Goal: Information Seeking & Learning: Compare options

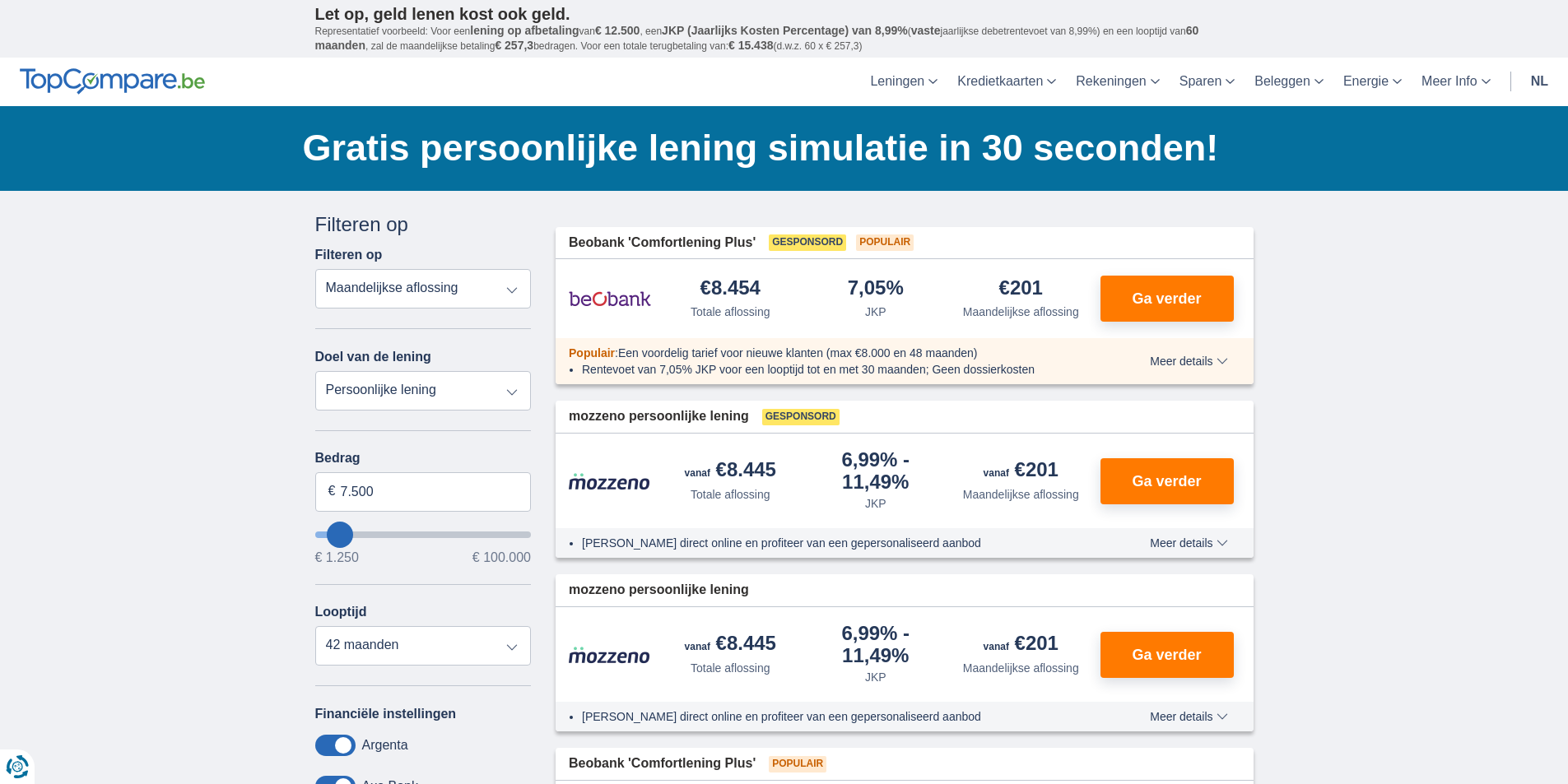
click at [507, 388] on select "Persoonlijke lening Auto Moto / fiets Mobilhome / caravan Renovatie Energie Sch…" at bounding box center [423, 391] width 216 height 40
type input "8250"
type input "8.250"
select select "48"
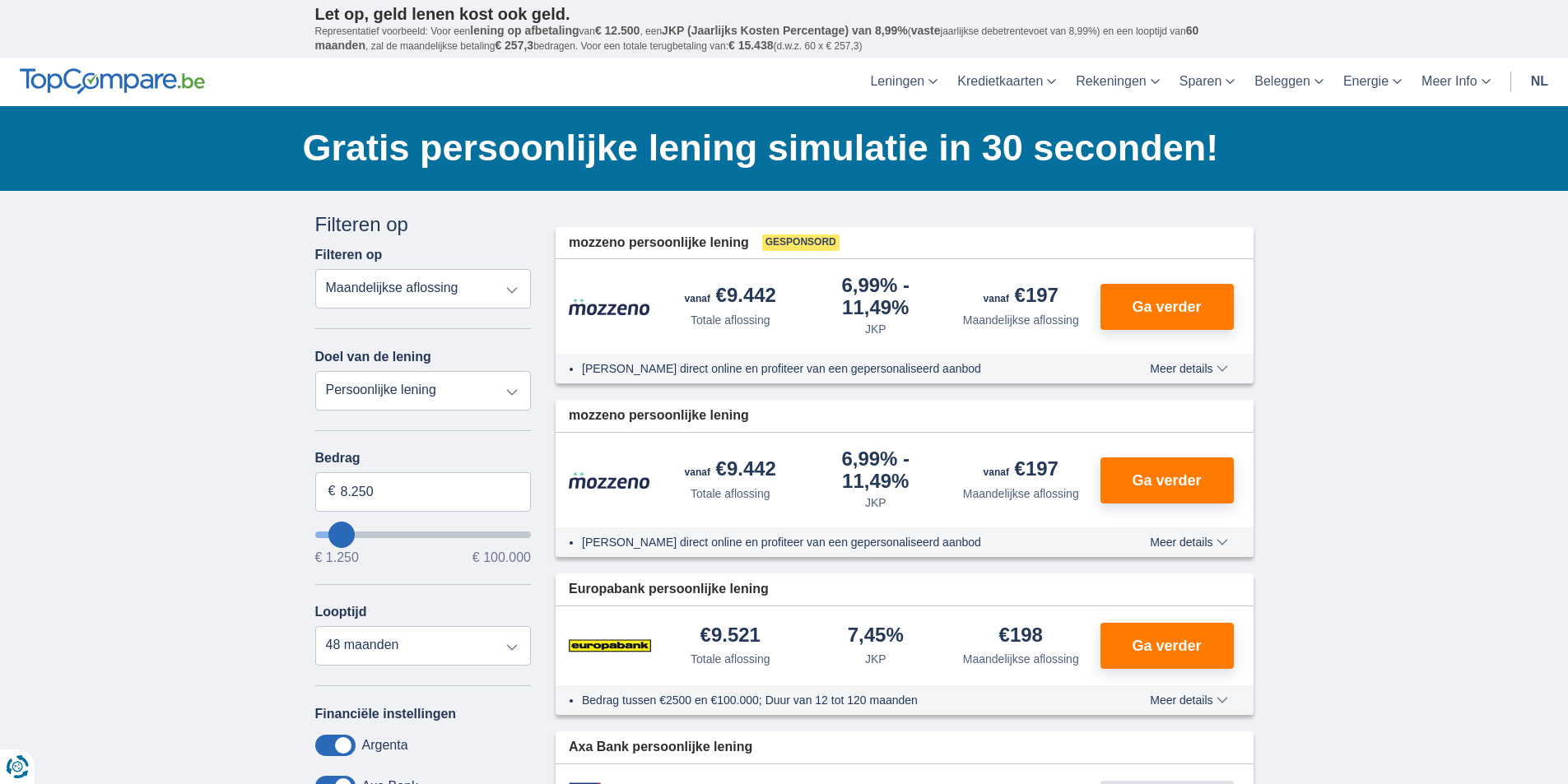
type input "14.250"
type input "18250"
type input "18.250"
select select "84"
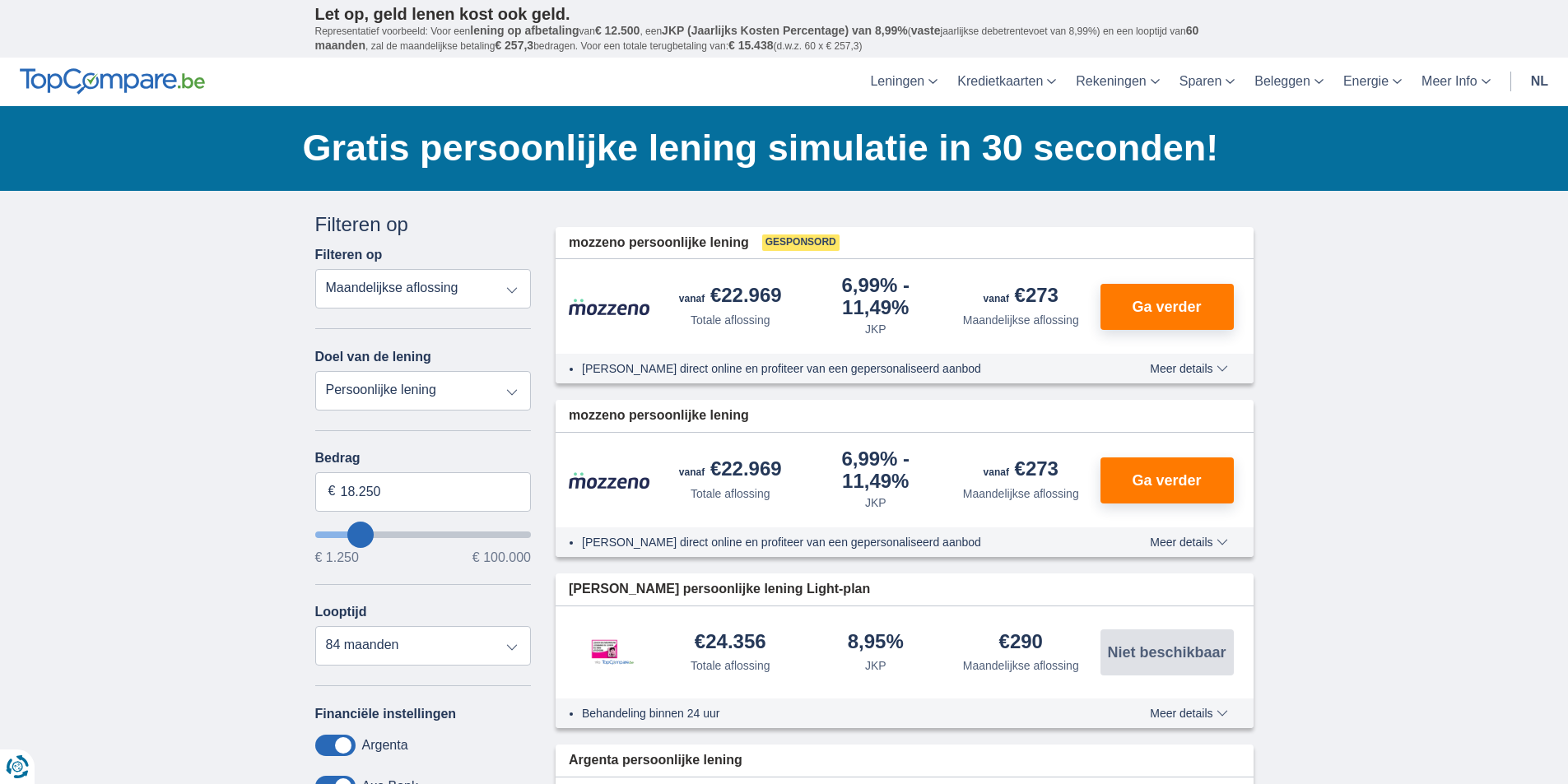
click at [533, 537] on div "Annuleren Filters Filteren op Filteren op Totale aflossing JKP Maandelijkse afl…" at bounding box center [423, 602] width 241 height 782
type input "99.250"
type input "99250"
select select "120"
type input "99250"
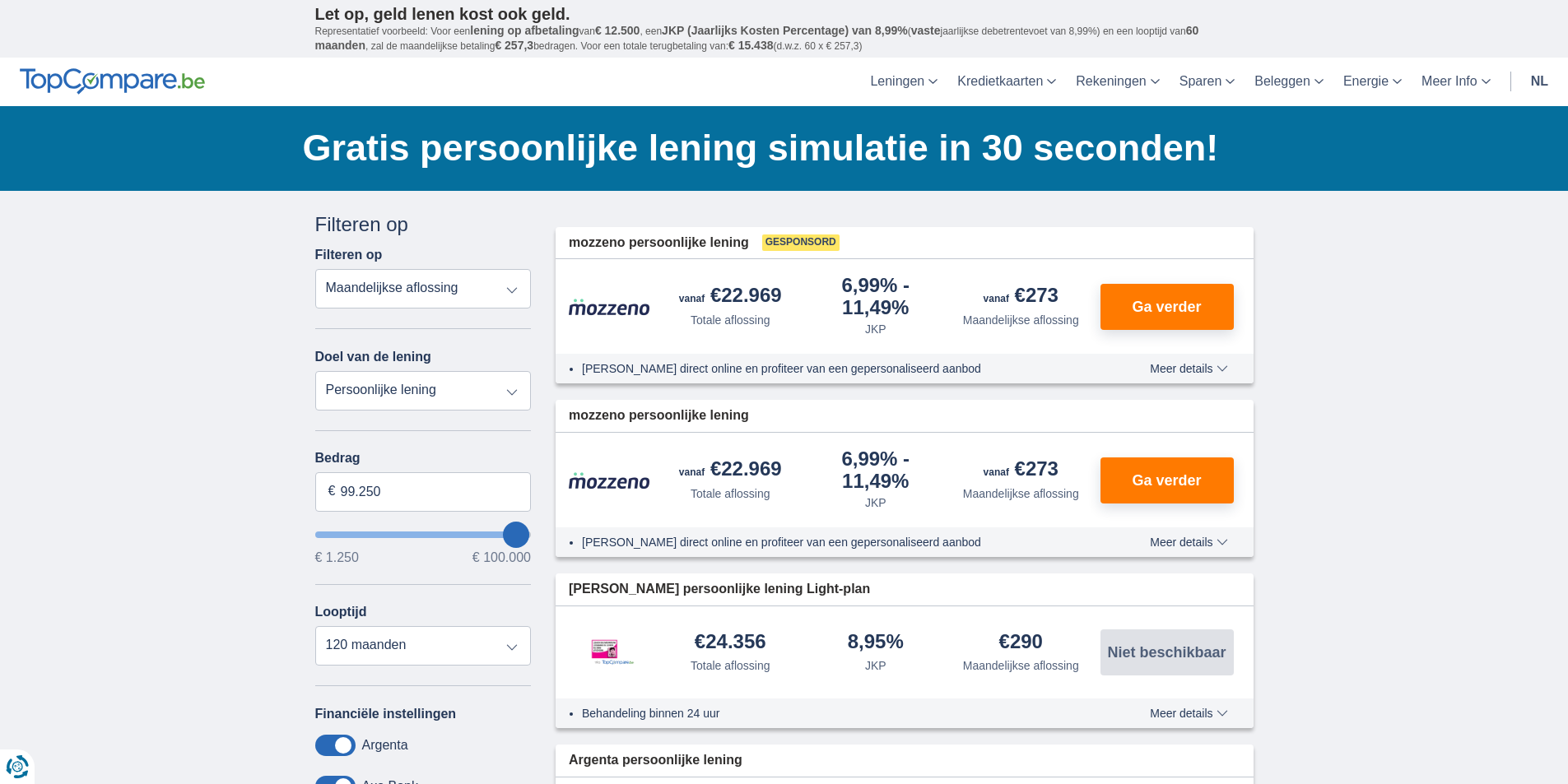
click at [524, 538] on input "wantToBorrow" at bounding box center [423, 535] width 216 height 7
